Goal: Navigation & Orientation: Find specific page/section

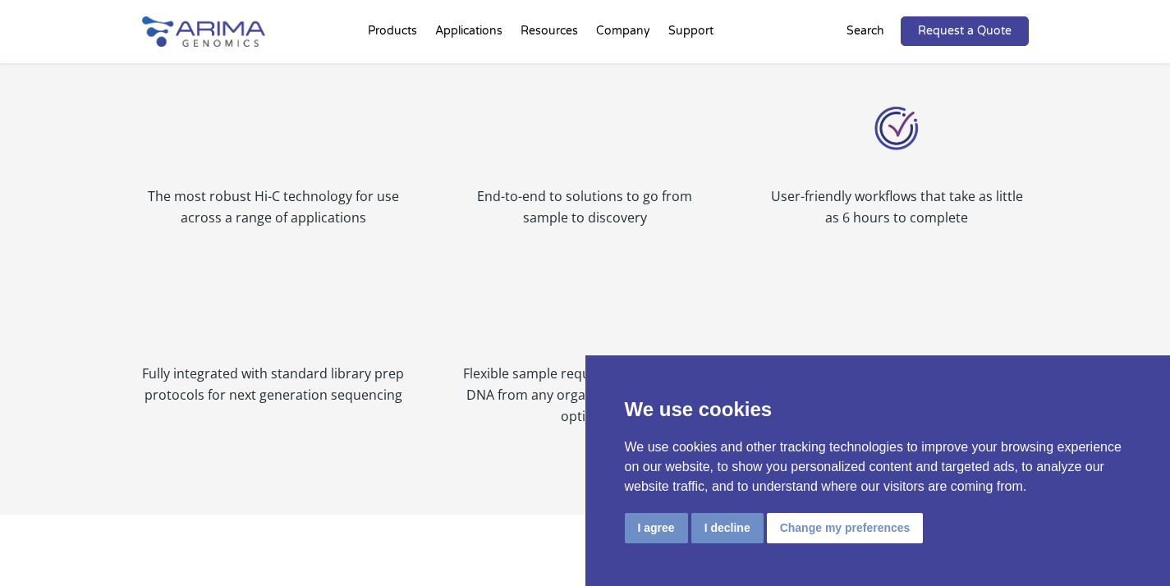
scroll to position [1911, 0]
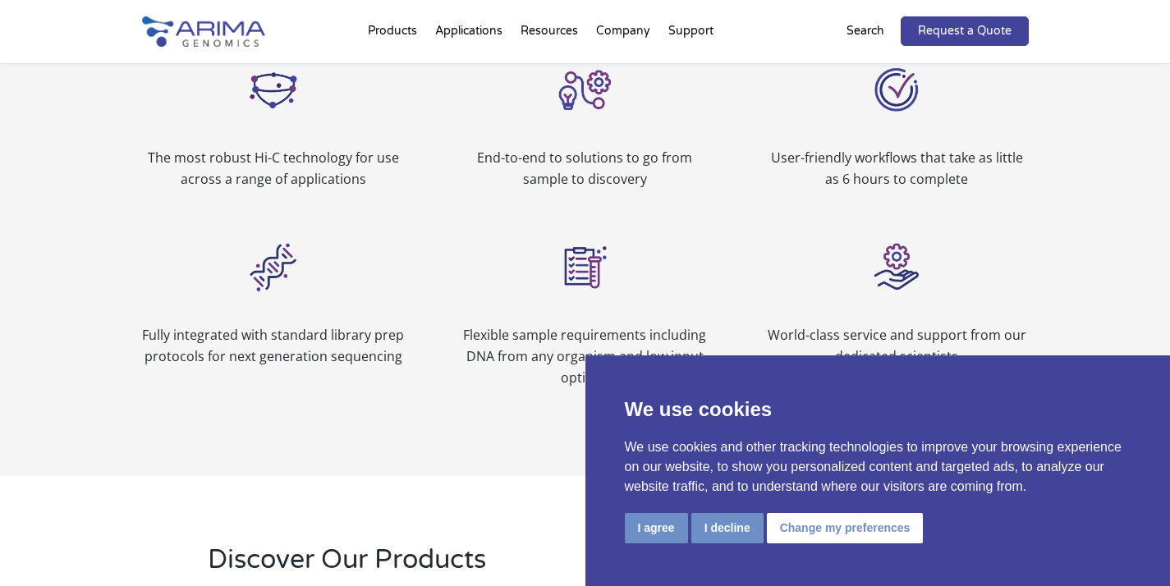
click at [655, 521] on button "I agree" at bounding box center [656, 528] width 63 height 30
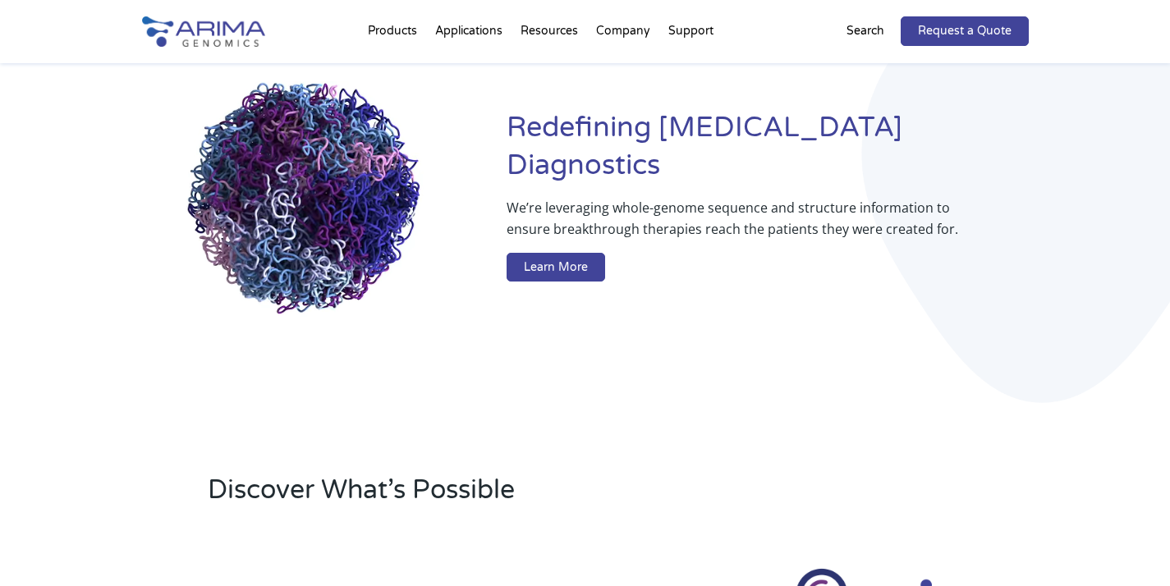
scroll to position [0, 0]
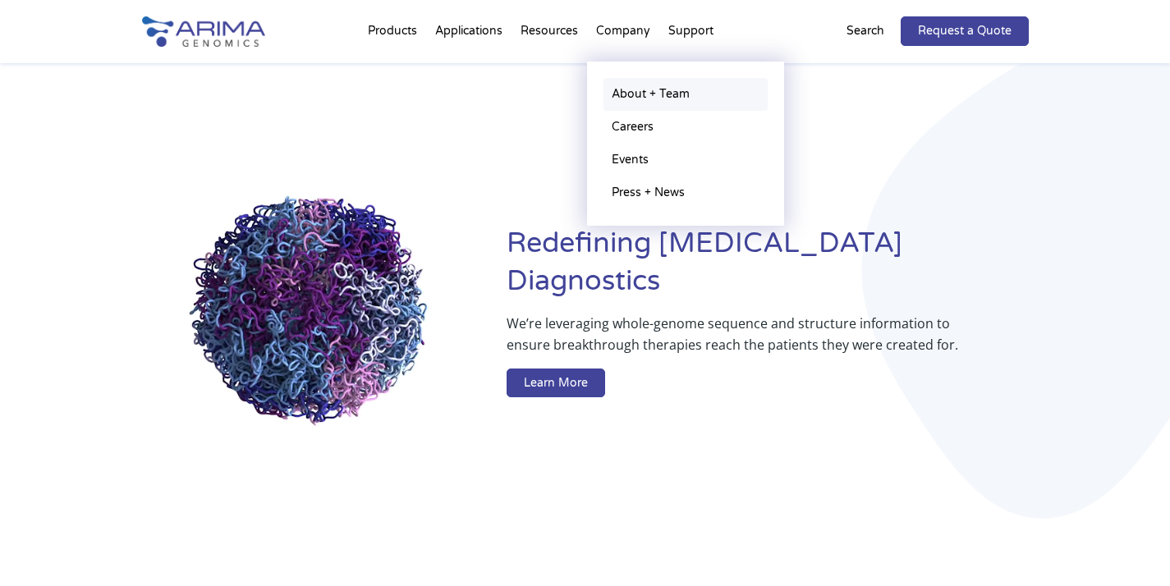
click at [646, 90] on link "About + Team" at bounding box center [686, 94] width 164 height 33
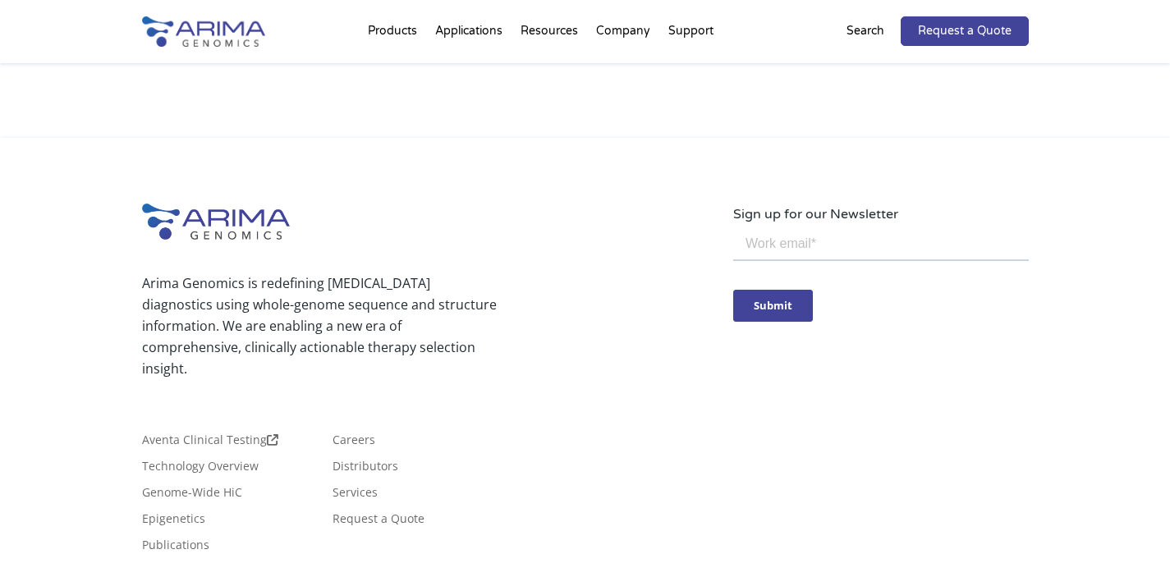
scroll to position [3065, 0]
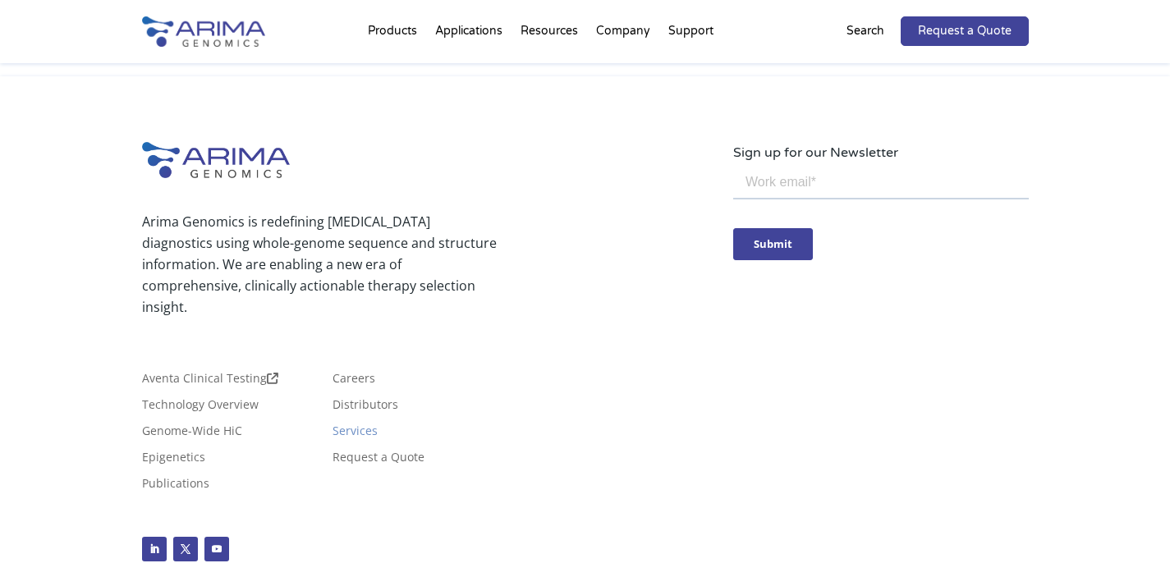
click at [351, 425] on link "Services" at bounding box center [355, 434] width 45 height 18
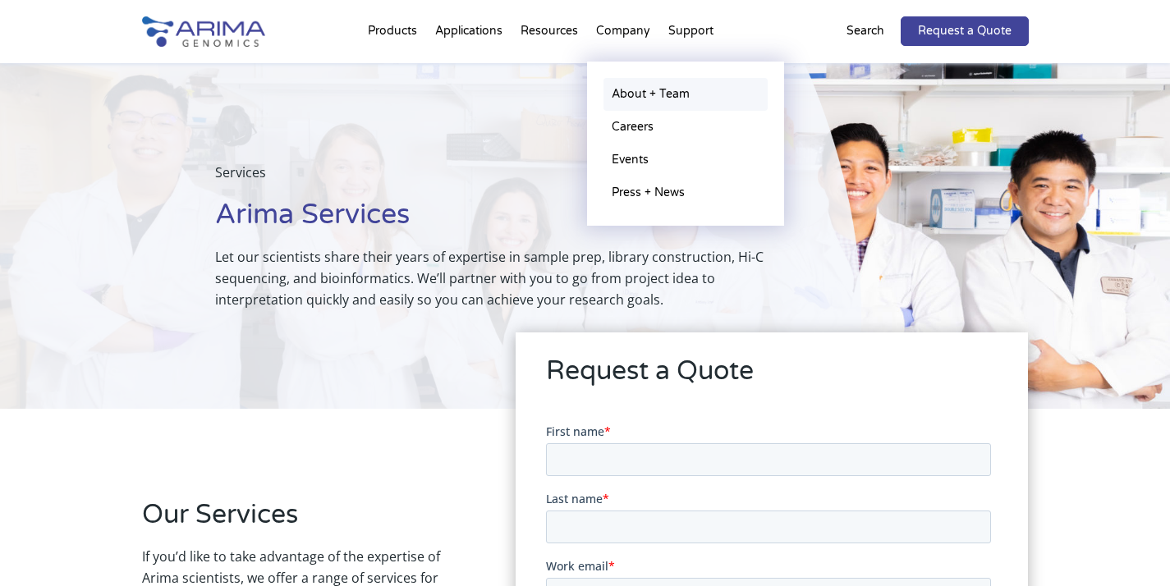
click at [646, 90] on link "About + Team" at bounding box center [686, 94] width 164 height 33
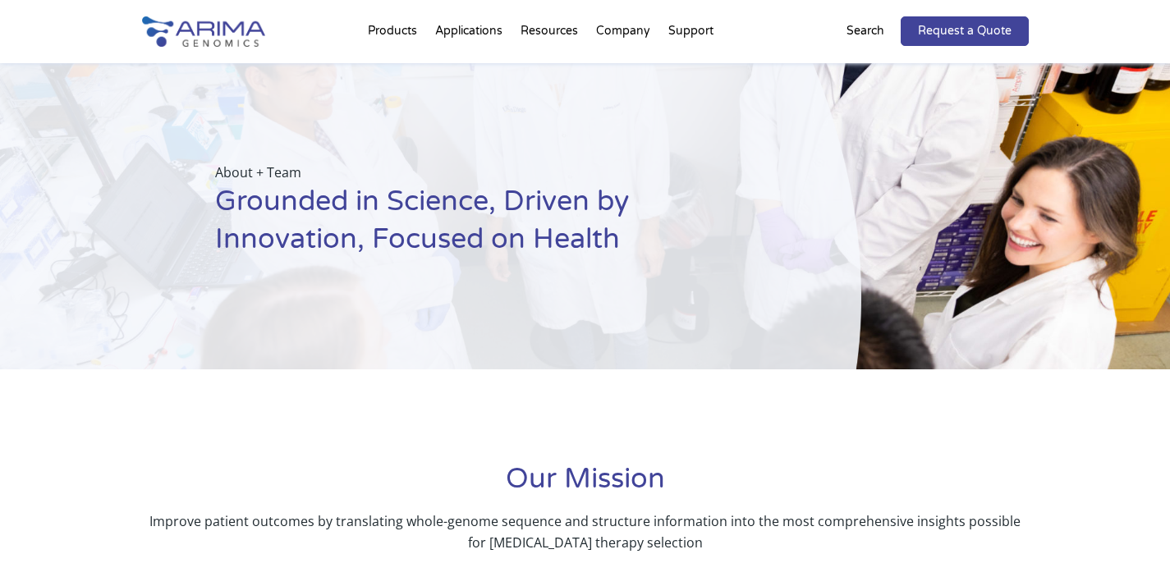
click at [250, 30] on img at bounding box center [203, 31] width 123 height 30
